Goal: Book appointment/travel/reservation

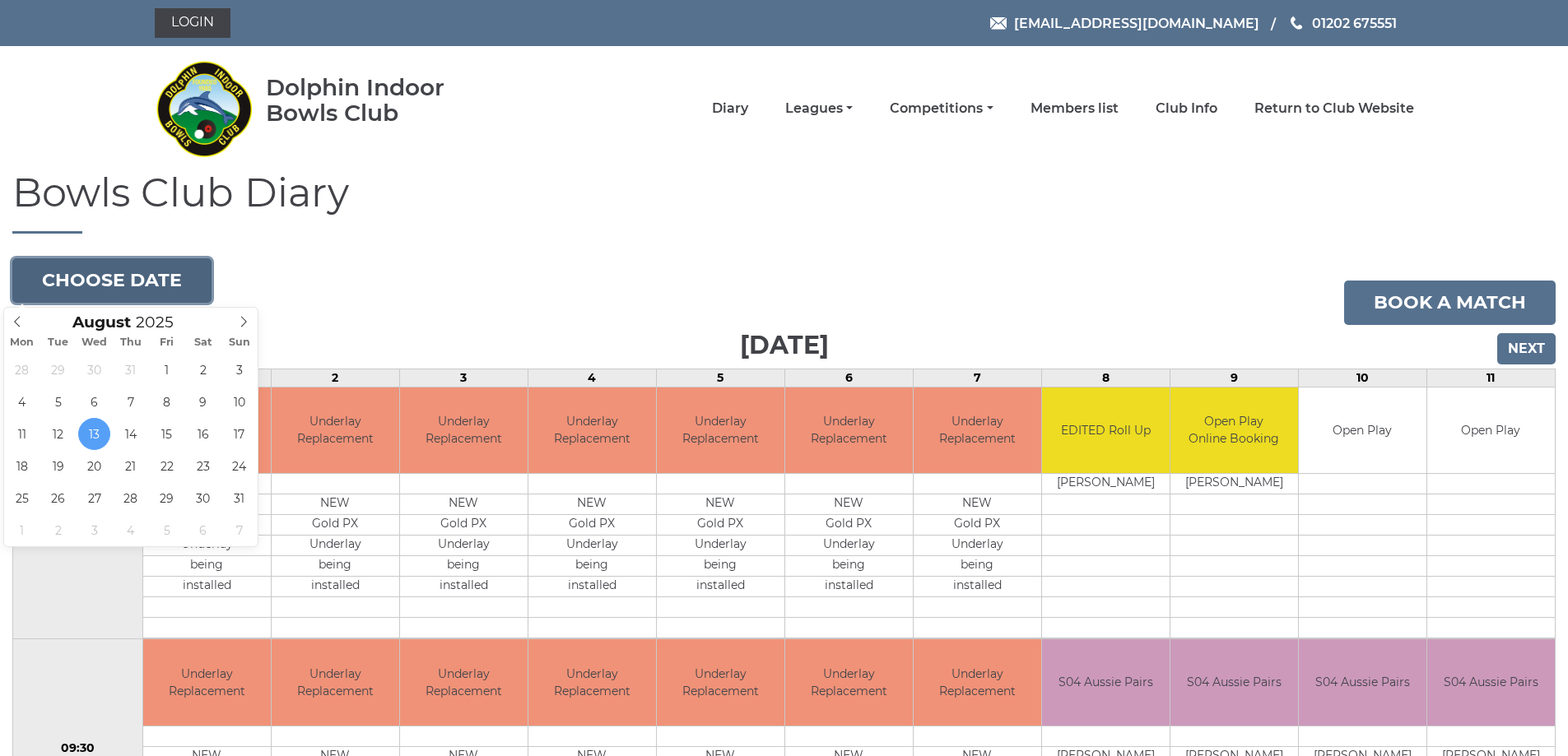
click at [127, 284] on button "Choose date" at bounding box center [112, 281] width 199 height 44
type input "2025-08-20"
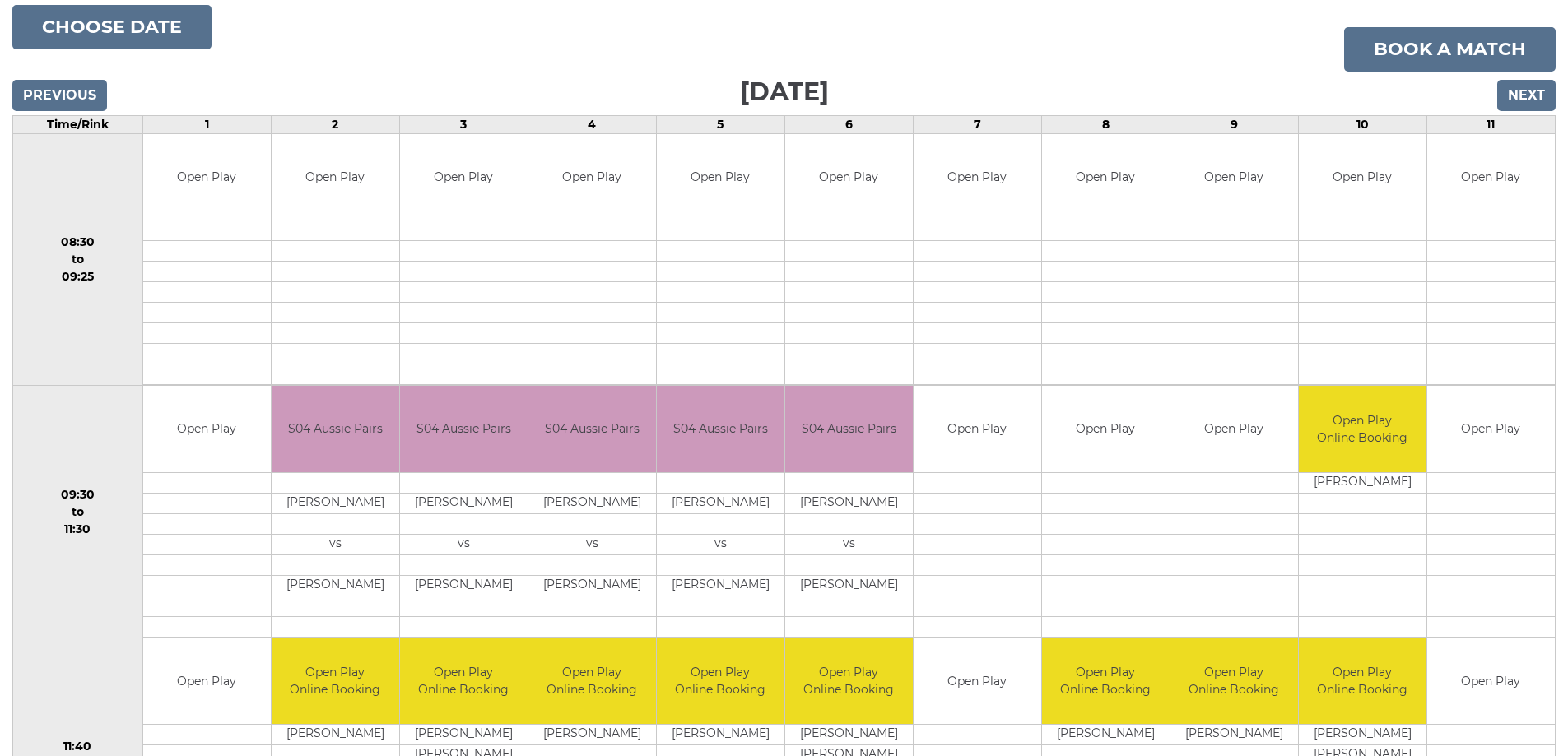
scroll to position [247, 0]
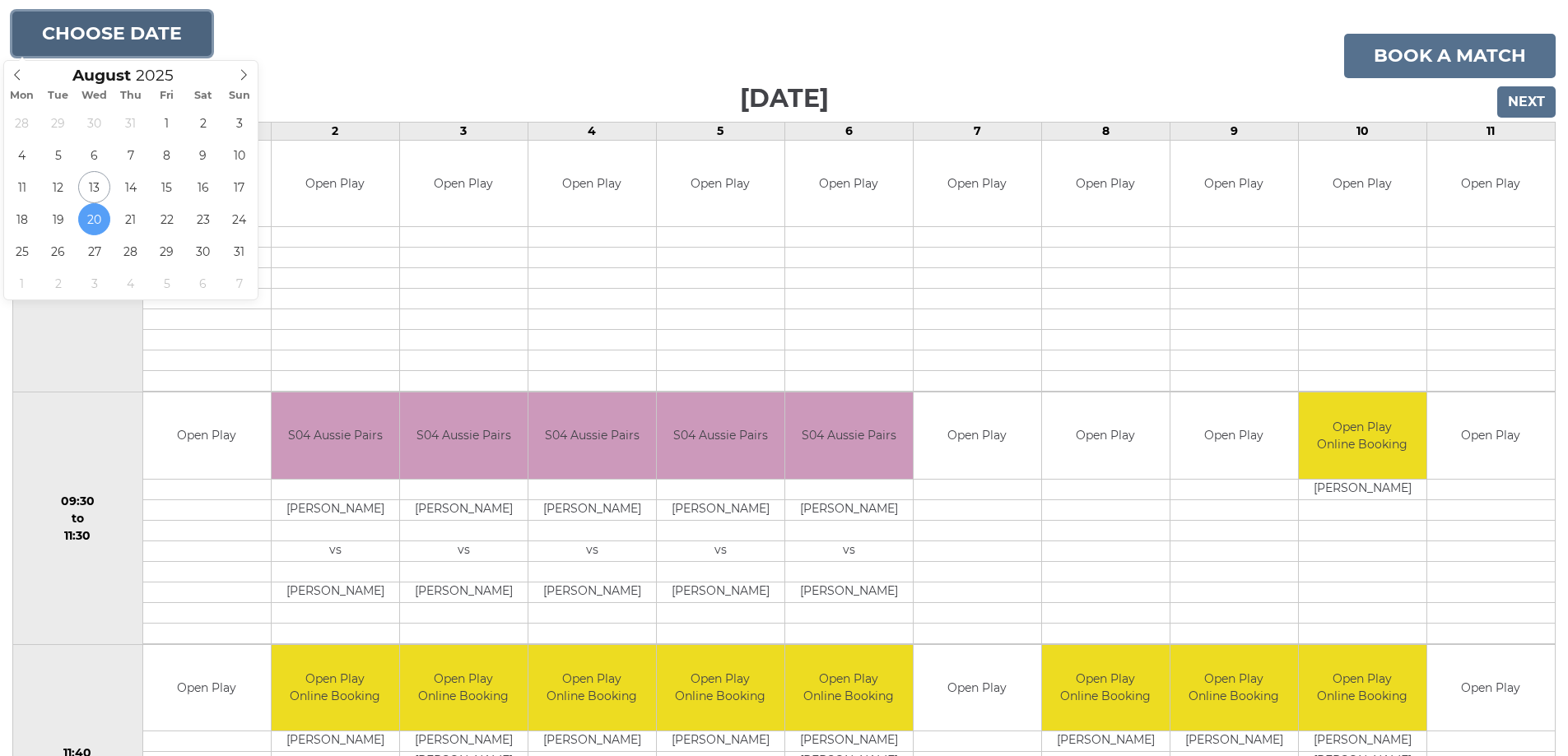
click at [113, 29] on button "Choose date" at bounding box center [112, 33] width 199 height 44
type input "2025-08-27"
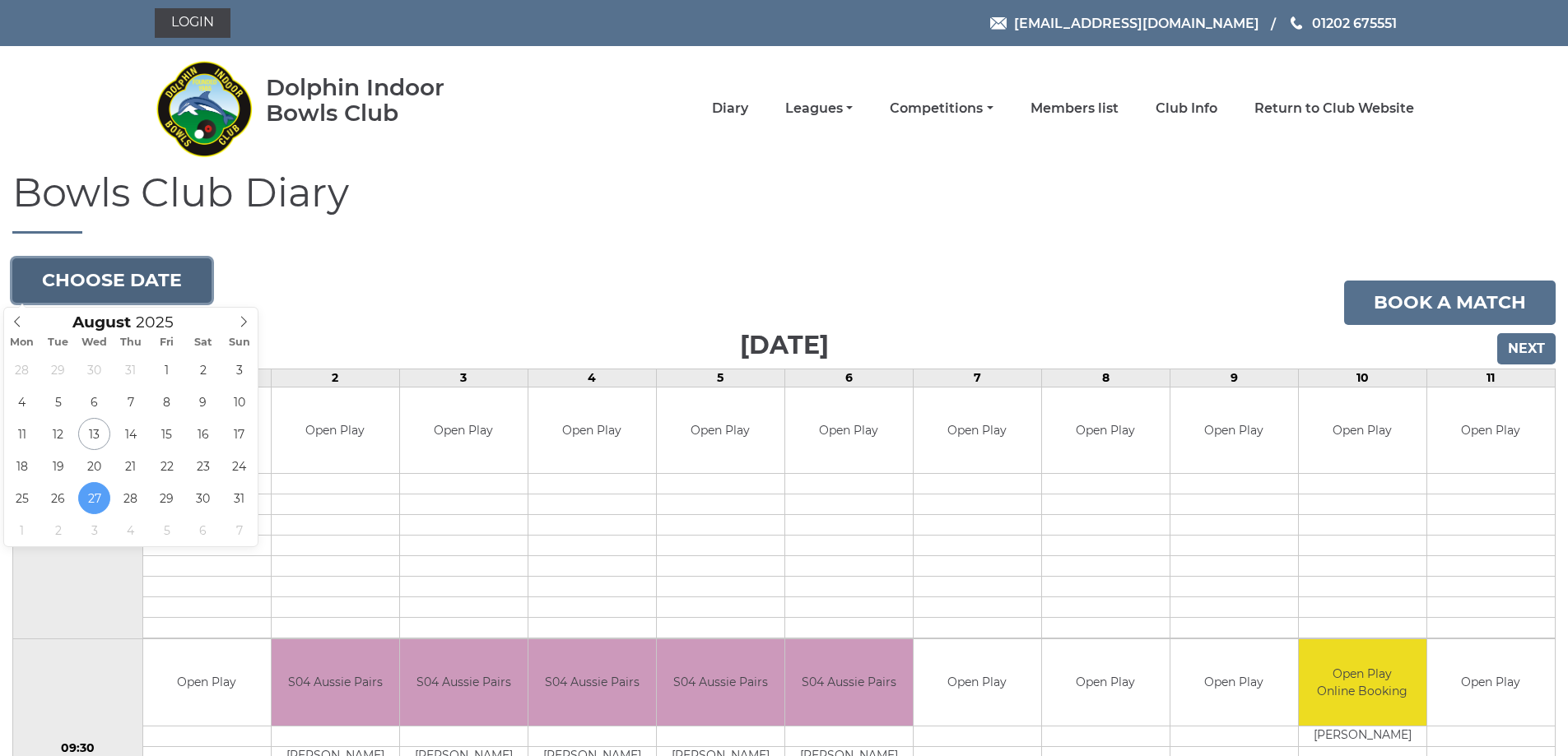
click at [138, 282] on button "Choose date" at bounding box center [112, 281] width 199 height 44
click at [241, 324] on icon at bounding box center [244, 322] width 12 height 12
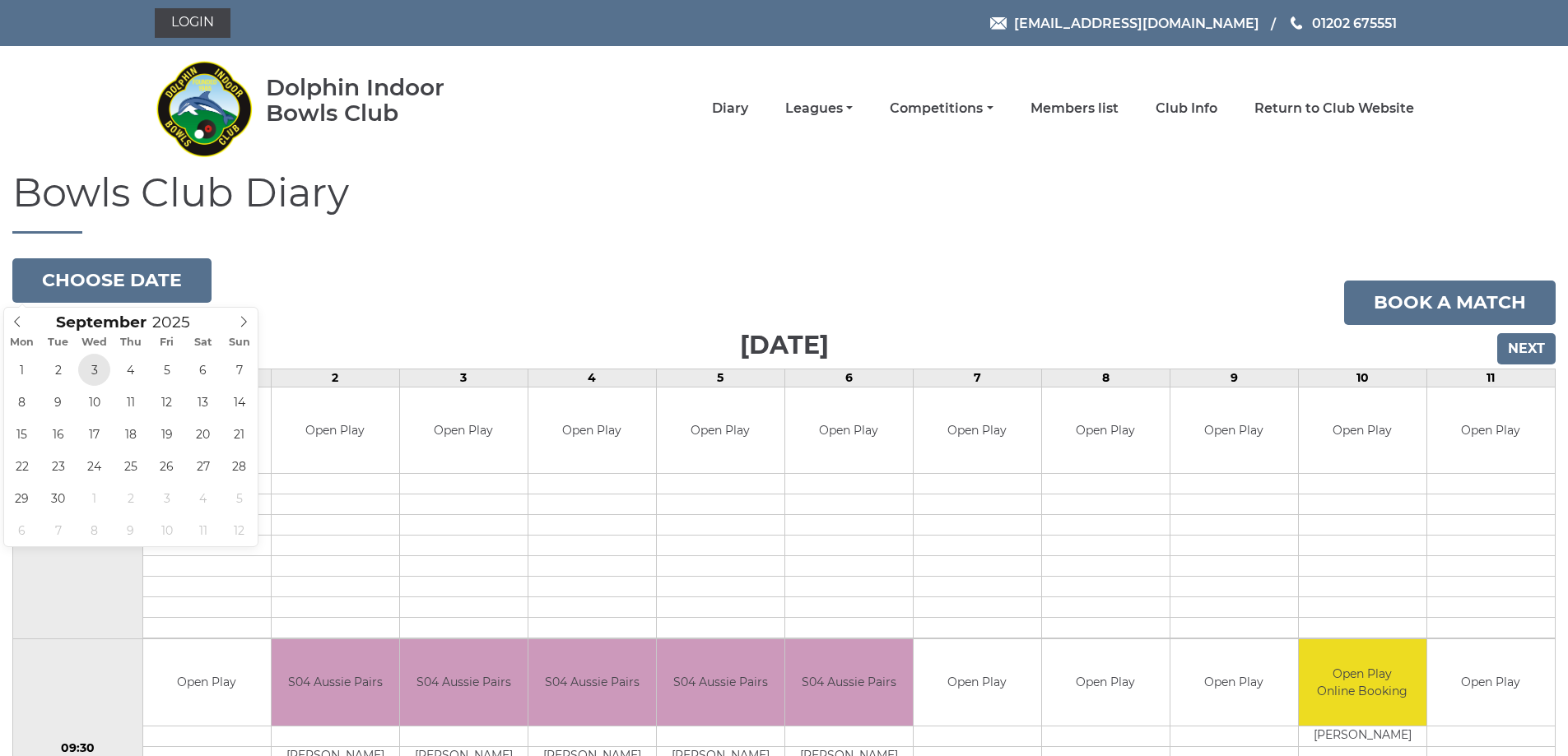
type input "2025-09-03"
